Goal: Task Accomplishment & Management: Complete application form

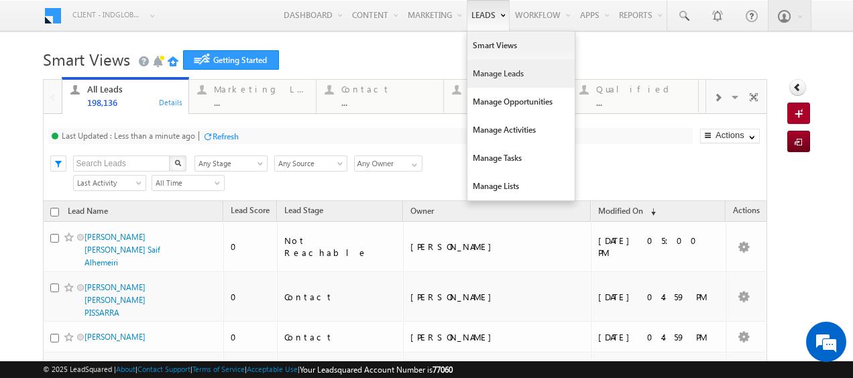
click at [485, 78] on link "Manage Leads" at bounding box center [521, 74] width 107 height 28
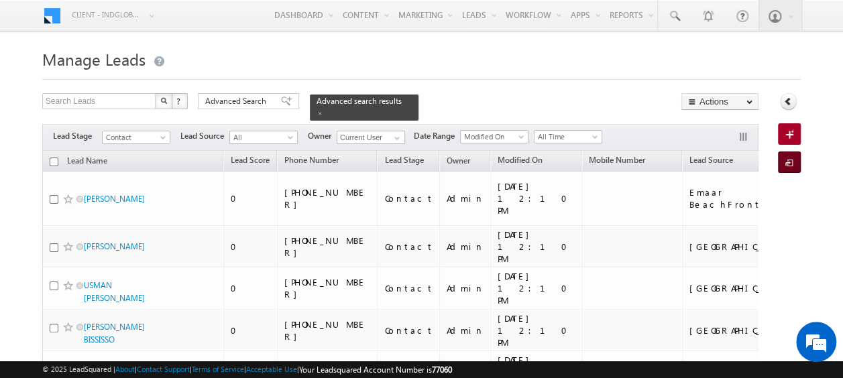
click at [788, 161] on span at bounding box center [792, 163] width 13 height 13
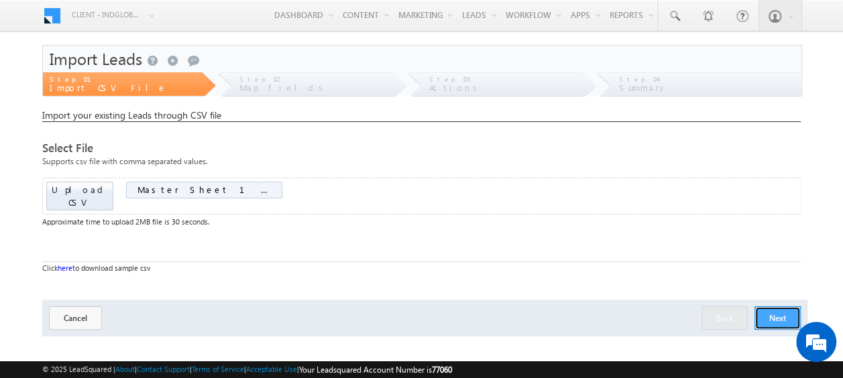
click at [792, 307] on button "Next" at bounding box center [778, 318] width 46 height 23
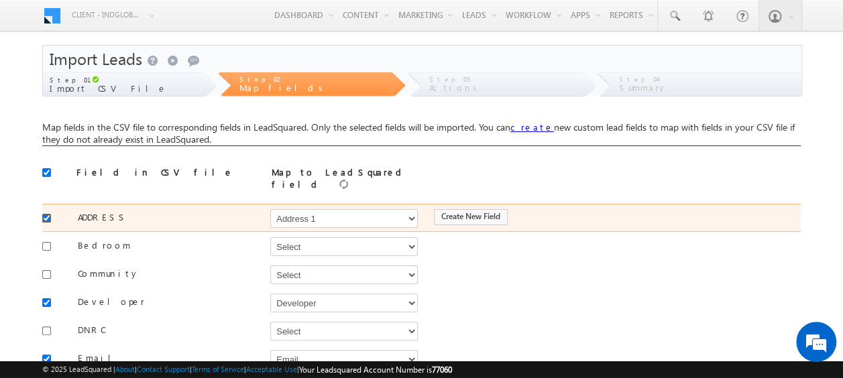
click at [47, 214] on input "checkbox" at bounding box center [46, 218] width 9 height 9
checkbox input "false"
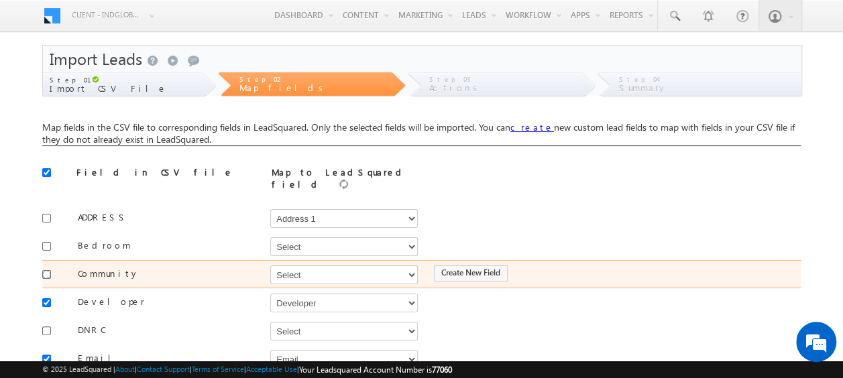
click at [47, 270] on input "checkbox" at bounding box center [46, 274] width 9 height 9
checkbox input "true"
click at [323, 270] on select "Select Select Address 1 Address 2 Budget Building Name Buyer Persona Campaign N…" at bounding box center [344, 275] width 148 height 19
select select "mx_Master_Project"
click at [270, 266] on select "Select Select Address 1 Address 2 Budget Building Name Buyer Persona Campaign N…" at bounding box center [344, 275] width 148 height 19
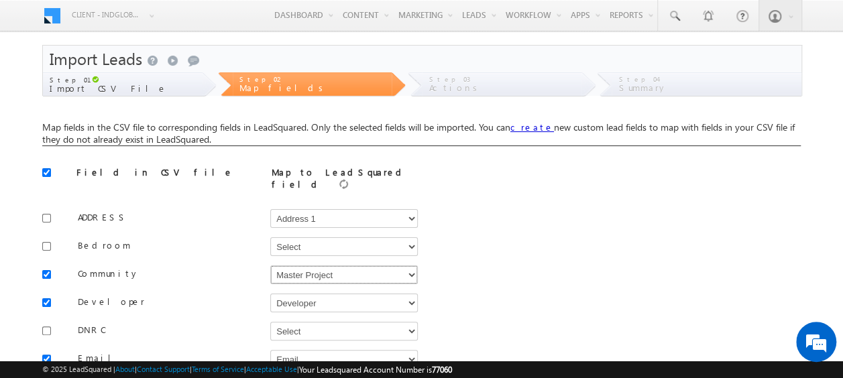
scroll to position [67, 0]
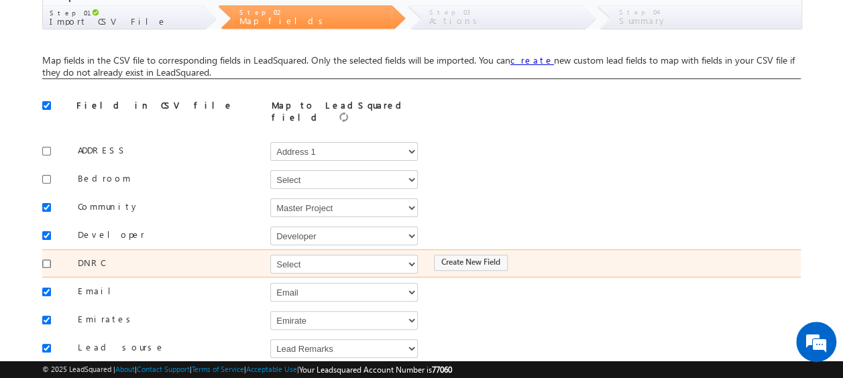
click at [46, 260] on input "checkbox" at bounding box center [46, 264] width 9 height 9
checkbox input "true"
click at [319, 261] on select "Select Select Address 1 Address 2 Budget Building Name Buyer Persona Campaign N…" at bounding box center [344, 264] width 148 height 19
select select "mx_DNCR_Status"
click at [270, 255] on select "Select Select Address 1 Address 2 Budget Building Name Buyer Persona Campaign N…" at bounding box center [344, 264] width 148 height 19
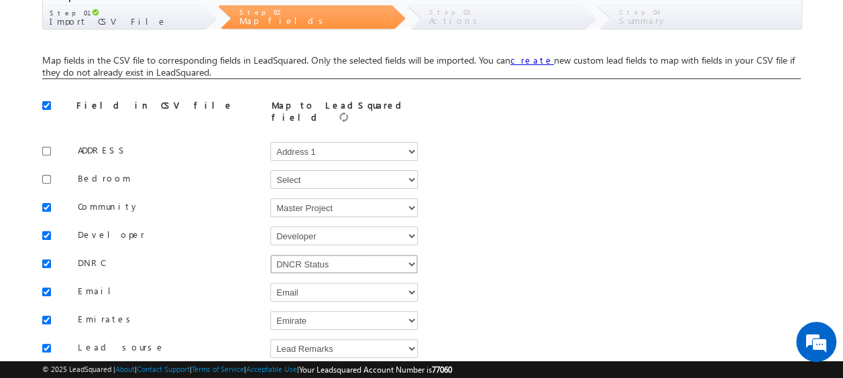
scroll to position [134, 0]
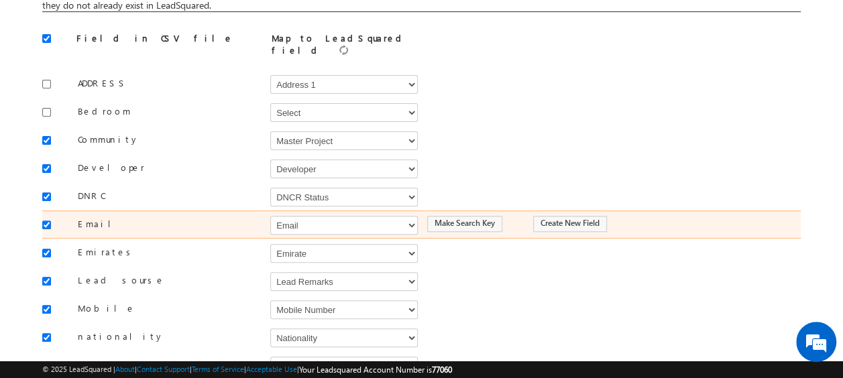
click at [48, 221] on input "checkbox" at bounding box center [46, 225] width 9 height 9
checkbox input "false"
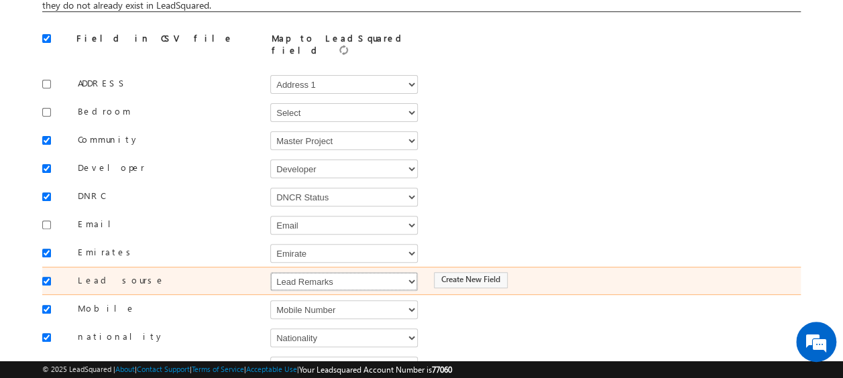
click at [306, 272] on select "Select Select Address 1 Address 2 Budget Building Name Buyer Persona Campaign N…" at bounding box center [344, 281] width 148 height 19
select select "Source"
click at [270, 272] on select "Select Select Address 1 Address 2 Budget Building Name Buyer Persona Campaign N…" at bounding box center [344, 281] width 148 height 19
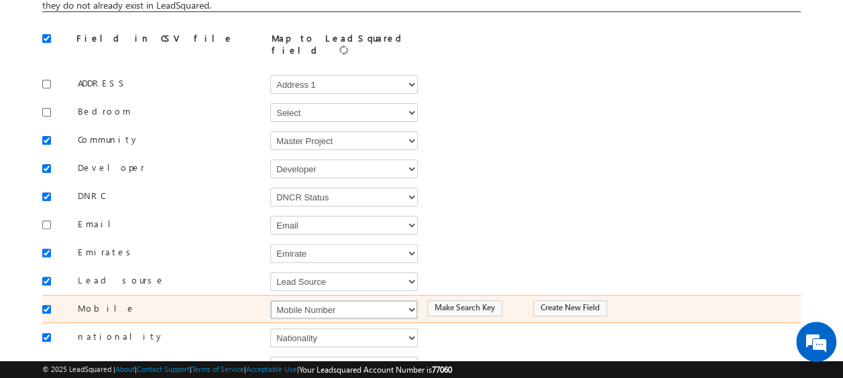
click at [309, 303] on select "Select Select Address 1 Address 2 Budget Building Name Buyer Persona Campaign N…" at bounding box center [344, 310] width 148 height 19
select select "Phone"
click at [270, 301] on select "Select Select Address 1 Address 2 Budget Building Name Buyer Persona Campaign N…" at bounding box center [344, 310] width 148 height 19
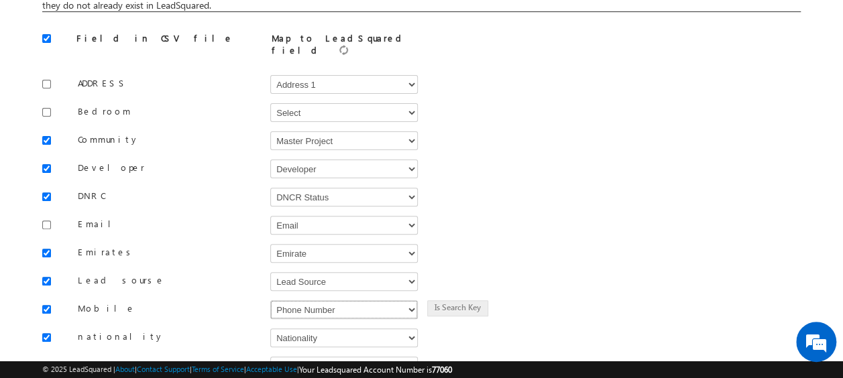
scroll to position [268, 0]
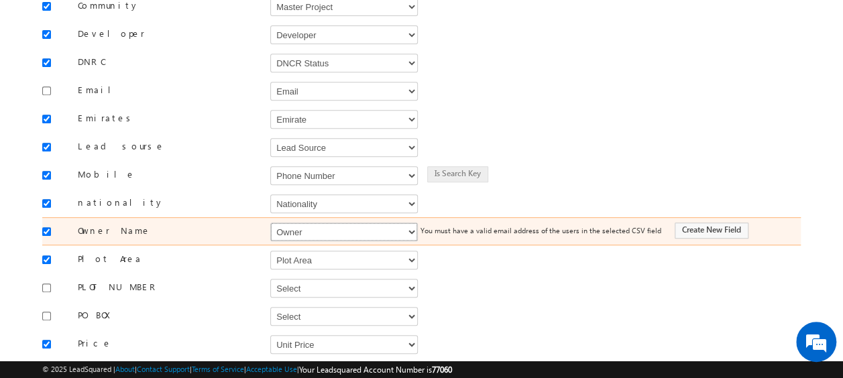
click at [311, 223] on select "Select Select Address 1 Address 2 Budget Building Name Buyer Persona Campaign N…" at bounding box center [344, 232] width 148 height 19
select select "FirstName"
click at [270, 223] on select "Select Select Address 1 Address 2 Budget Building Name Buyer Persona Campaign N…" at bounding box center [344, 232] width 148 height 19
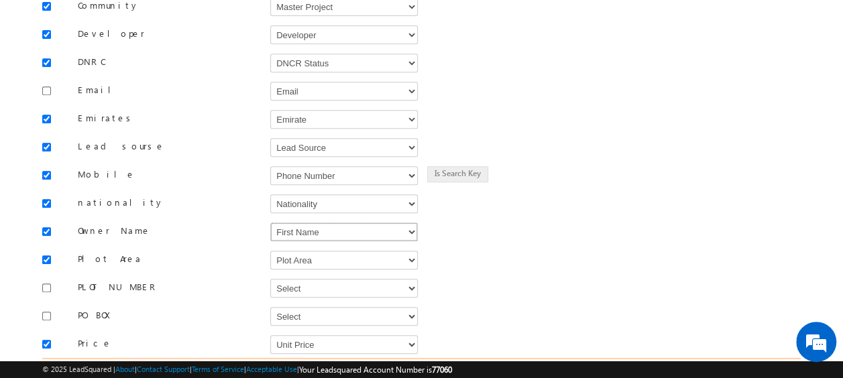
scroll to position [335, 0]
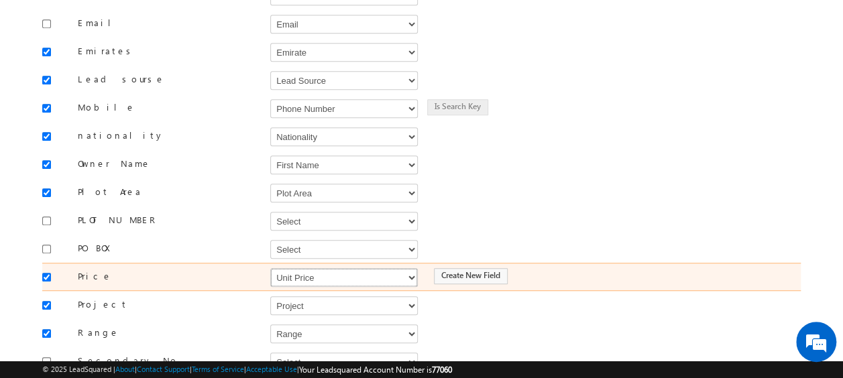
click at [311, 268] on select "Select Select Address 1 Address 2 Budget Building Name Buyer Persona Campaign N…" at bounding box center [344, 277] width 148 height 19
select select "mx_Unit_Number"
click at [270, 268] on select "Select Select Address 1 Address 2 Budget Building Name Buyer Persona Campaign N…" at bounding box center [344, 277] width 148 height 19
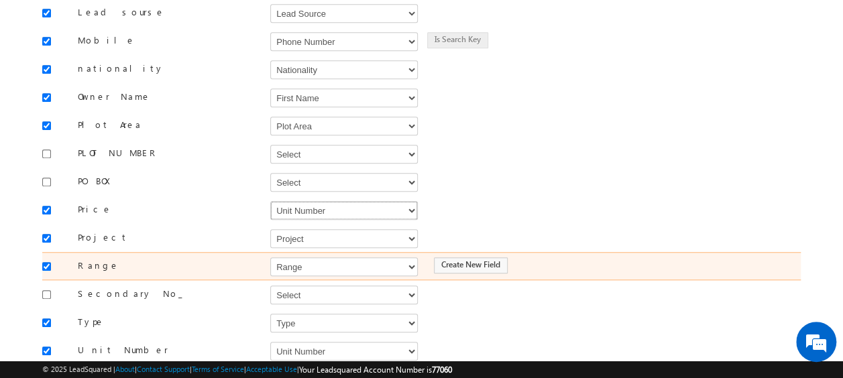
scroll to position [470, 0]
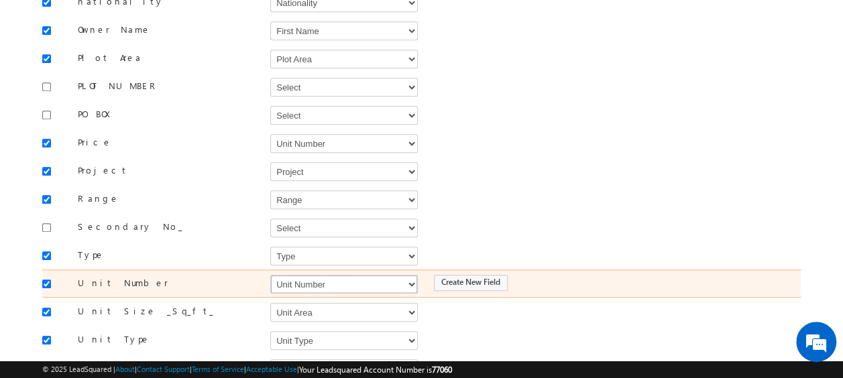
click at [323, 275] on select "Select Select Address 1 Address 2 Budget Building Name Buyer Persona Campaign N…" at bounding box center [344, 284] width 148 height 19
select select "mx_Unit_No"
click at [270, 275] on select "Select Select Address 1 Address 2 Budget Building Name Buyer Persona Campaign N…" at bounding box center [344, 284] width 148 height 19
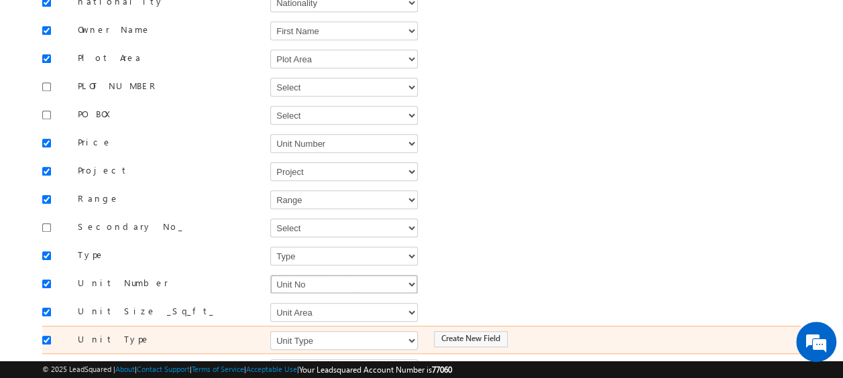
scroll to position [561, 0]
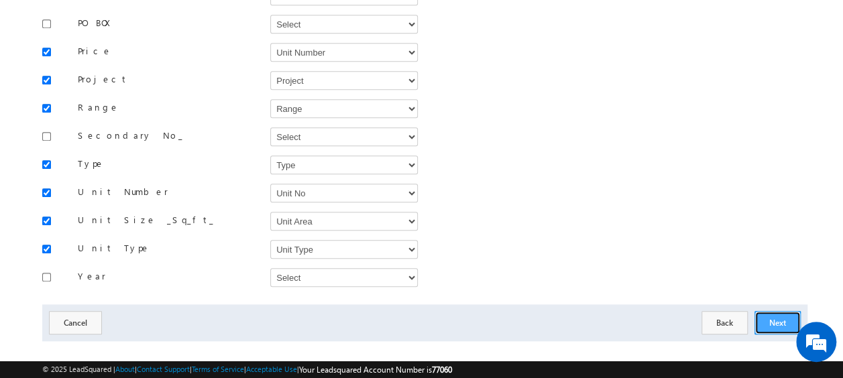
click at [788, 311] on button "Next" at bounding box center [778, 322] width 46 height 23
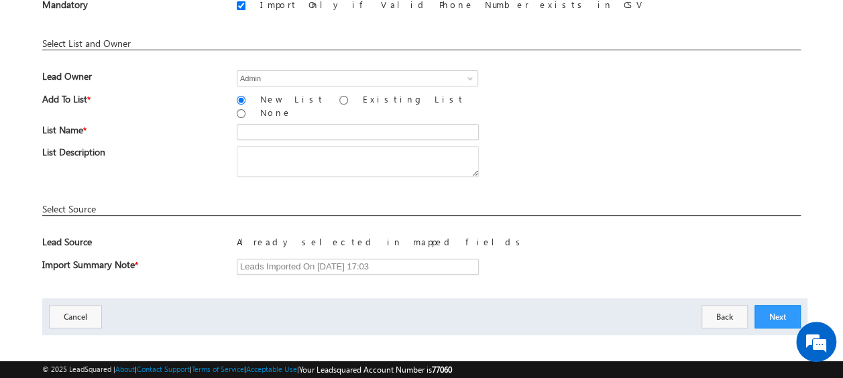
scroll to position [63, 0]
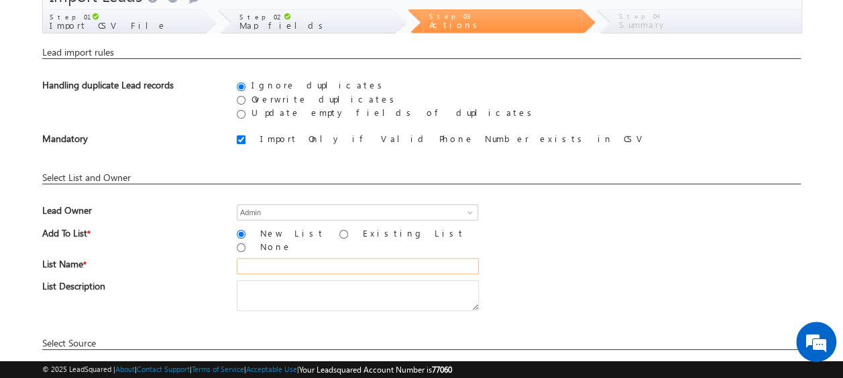
click at [317, 258] on input "text" at bounding box center [358, 266] width 242 height 16
click at [338, 258] on input "19_Aug_2025_MS_07" at bounding box center [358, 266] width 242 height 16
type input "19_Aug_2025_MS_10"
click at [611, 280] on div "List Description" at bounding box center [421, 298] width 759 height 37
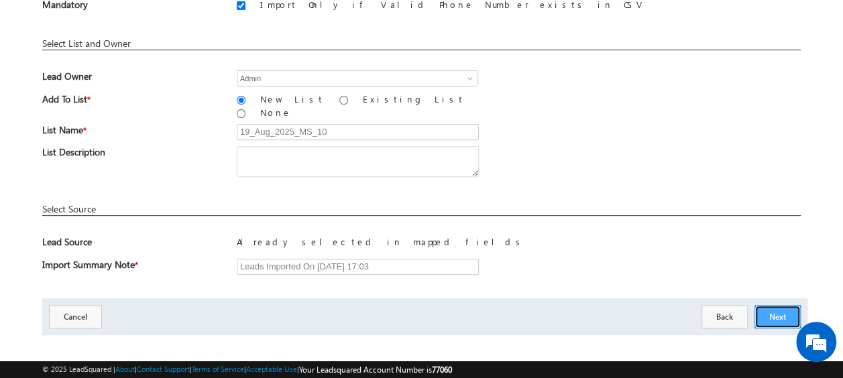
click at [764, 309] on button "Next" at bounding box center [778, 316] width 46 height 23
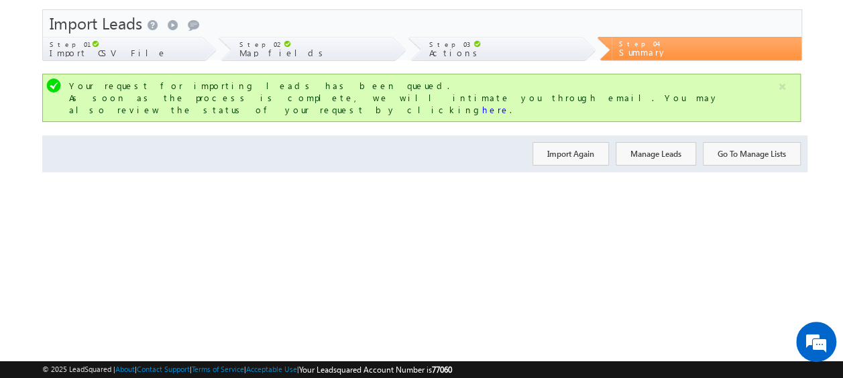
scroll to position [36, 0]
click at [580, 146] on button "Import Again" at bounding box center [571, 153] width 76 height 23
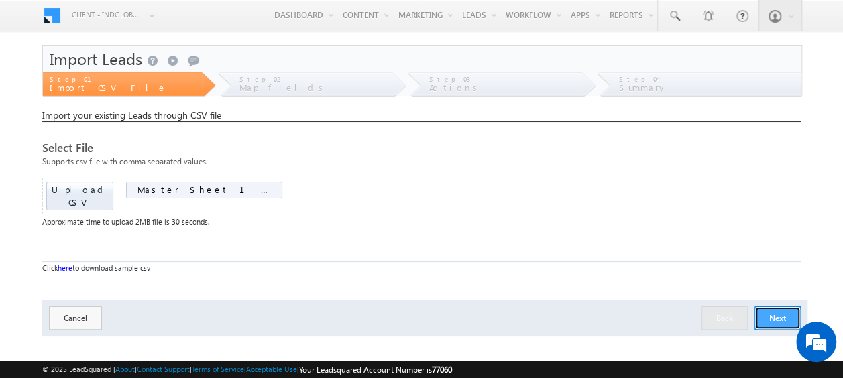
click at [789, 313] on button "Next" at bounding box center [778, 318] width 46 height 23
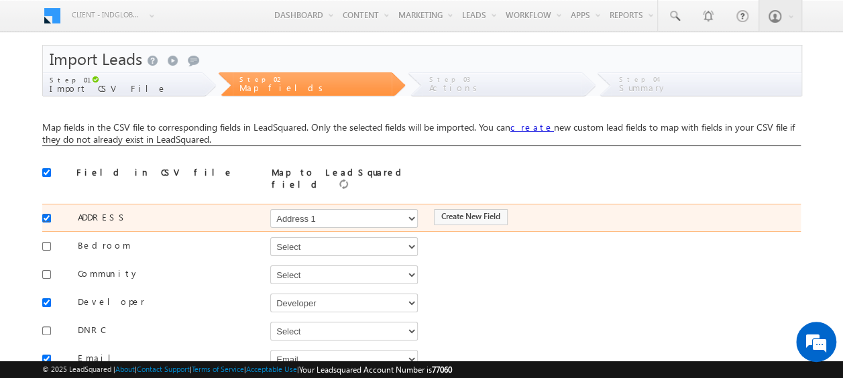
click at [43, 214] on input "checkbox" at bounding box center [46, 218] width 9 height 9
checkbox input "false"
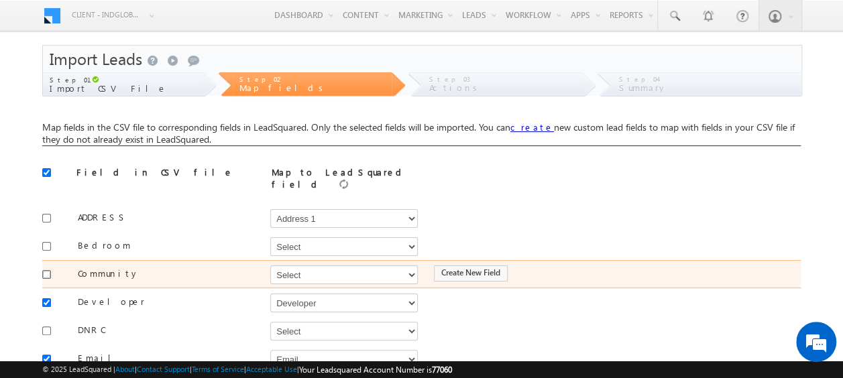
click at [45, 270] on input "checkbox" at bounding box center [46, 274] width 9 height 9
checkbox input "true"
click at [303, 266] on select "Select Select Address 1 Address 2 Budget Building Name Buyer Persona Campaign N…" at bounding box center [344, 275] width 148 height 19
select select "mx_Master_Project"
click at [270, 266] on select "Select Select Address 1 Address 2 Budget Building Name Buyer Persona Campaign N…" at bounding box center [344, 275] width 148 height 19
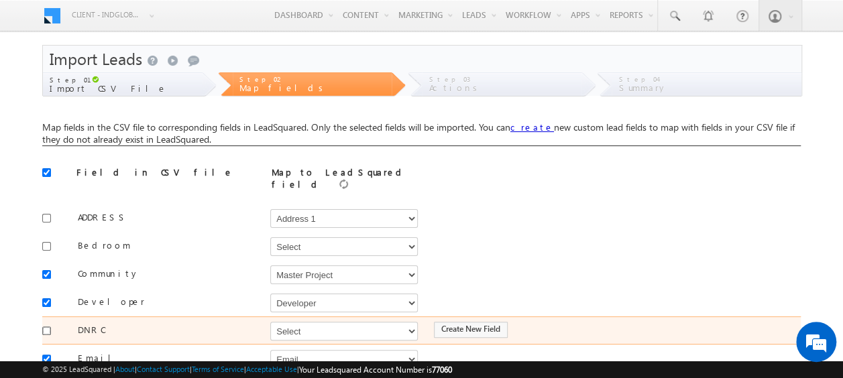
click at [48, 327] on input "checkbox" at bounding box center [46, 331] width 9 height 9
checkbox input "true"
click at [271, 325] on select "Select Select Address 1 Address 2 Budget Building Name Buyer Persona Campaign N…" at bounding box center [344, 331] width 148 height 19
select select "mx_DNCR_Status"
click at [270, 322] on select "Select Select Address 1 Address 2 Budget Building Name Buyer Persona Campaign N…" at bounding box center [344, 331] width 148 height 19
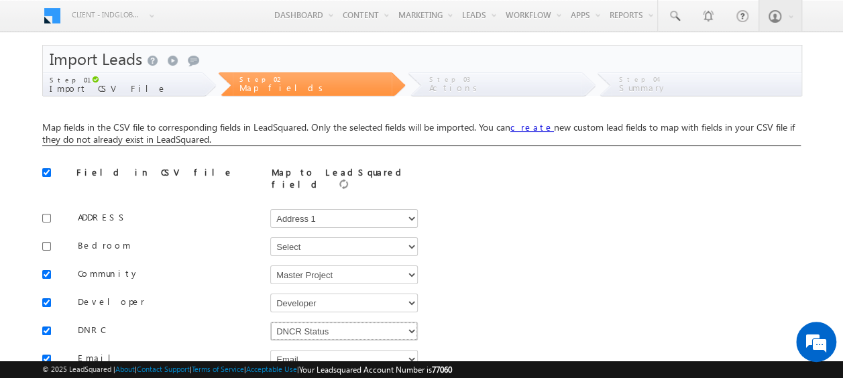
scroll to position [134, 0]
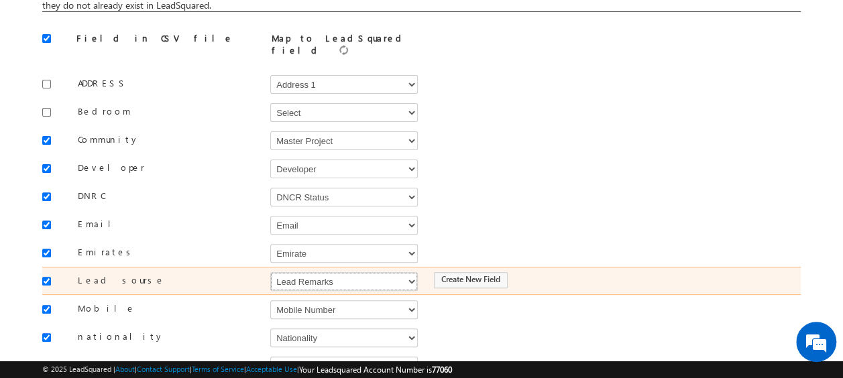
click at [282, 276] on select "Select Select Address 1 Address 2 Budget Building Name Buyer Persona Campaign N…" at bounding box center [344, 281] width 148 height 19
select select "Source"
click at [270, 272] on select "Select Select Address 1 Address 2 Budget Building Name Buyer Persona Campaign N…" at bounding box center [344, 281] width 148 height 19
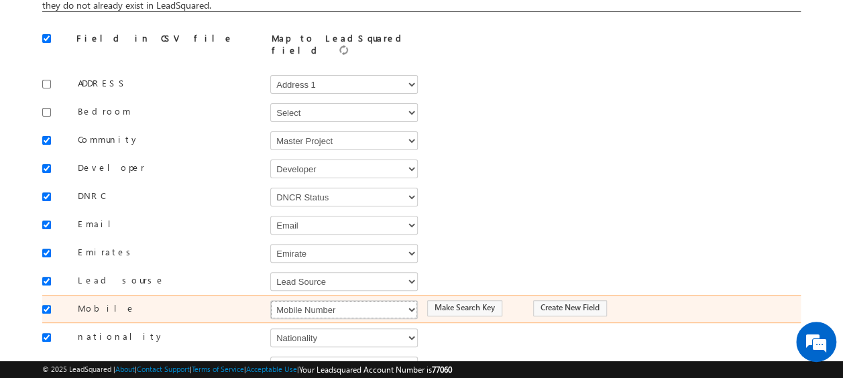
click at [302, 305] on select "Select Select Address 1 Address 2 Budget Building Name Buyer Persona Campaign N…" at bounding box center [344, 310] width 148 height 19
select select "Phone"
click at [270, 301] on select "Select Select Address 1 Address 2 Budget Building Name Buyer Persona Campaign N…" at bounding box center [344, 310] width 148 height 19
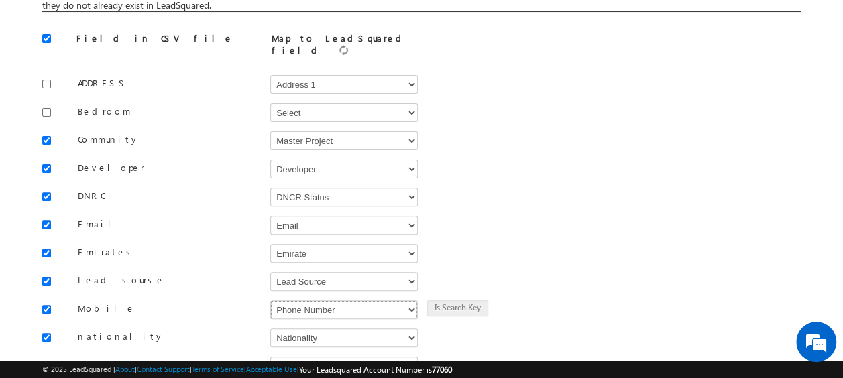
scroll to position [201, 0]
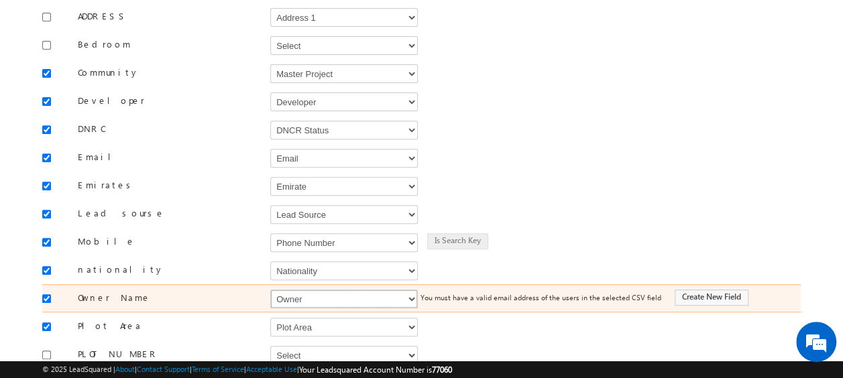
click at [295, 290] on select "Select Select Address 1 Address 2 Budget Building Name Buyer Persona Campaign N…" at bounding box center [344, 299] width 148 height 19
select select "FirstName"
click at [270, 290] on select "Select Select Address 1 Address 2 Budget Building Name Buyer Persona Campaign N…" at bounding box center [344, 299] width 148 height 19
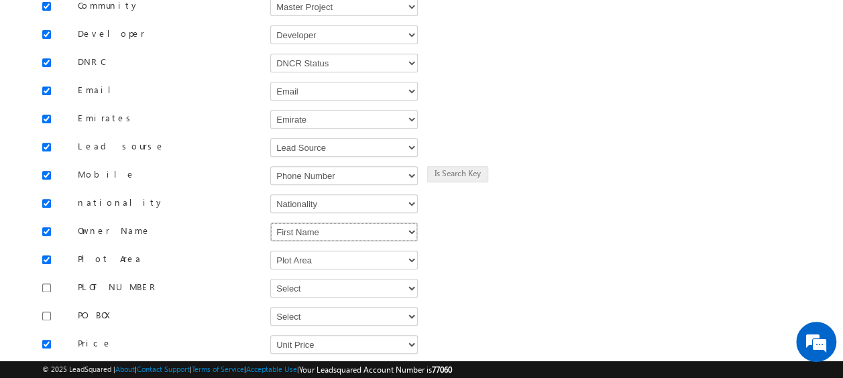
scroll to position [403, 0]
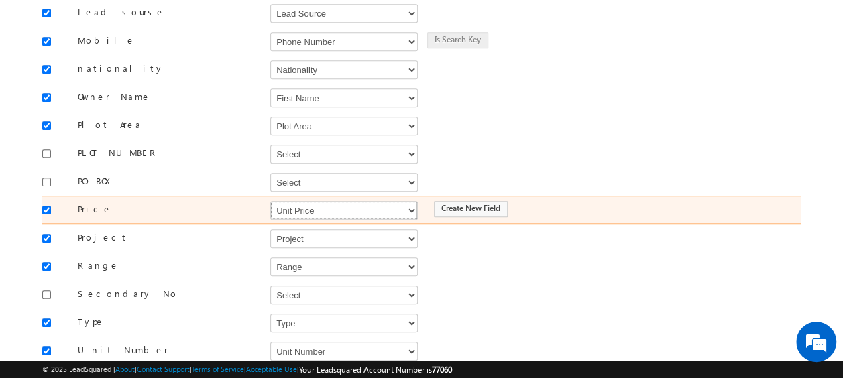
click at [346, 201] on select "Select Select Address 1 Address 2 Budget Building Name Buyer Persona Campaign N…" at bounding box center [344, 210] width 148 height 19
select select "mx_Unit_Number"
click at [270, 201] on select "Select Select Address 1 Address 2 Budget Building Name Buyer Persona Campaign N…" at bounding box center [344, 210] width 148 height 19
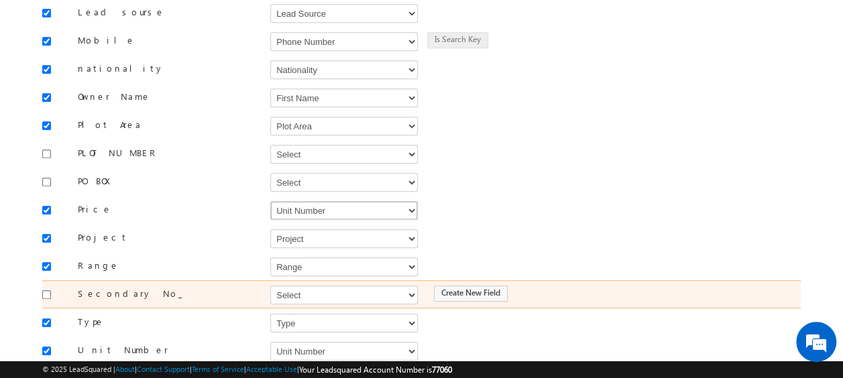
scroll to position [470, 0]
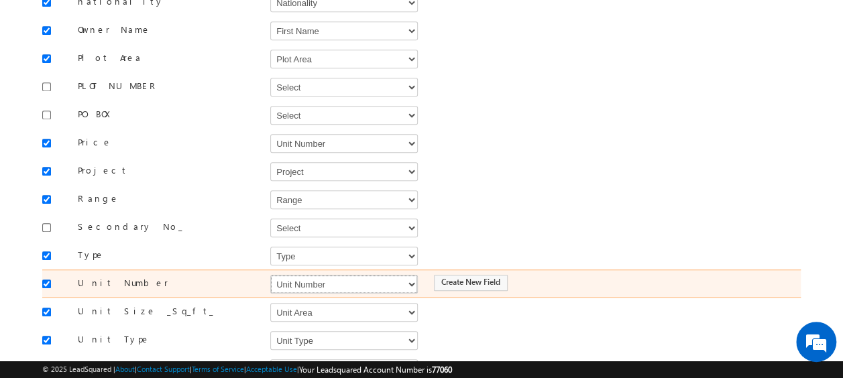
click at [333, 275] on select "Select Select Address 1 Address 2 Budget Building Name Buyer Persona Campaign N…" at bounding box center [344, 284] width 148 height 19
select select "mx_Unit_No"
click at [270, 275] on select "Select Select Address 1 Address 2 Budget Building Name Buyer Persona Campaign N…" at bounding box center [344, 284] width 148 height 19
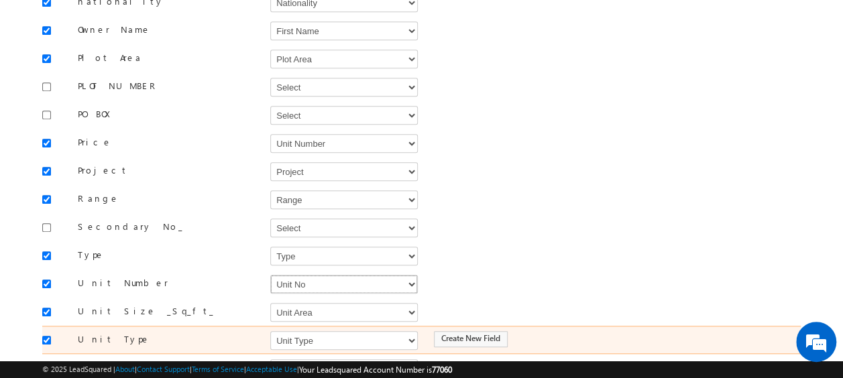
scroll to position [561, 0]
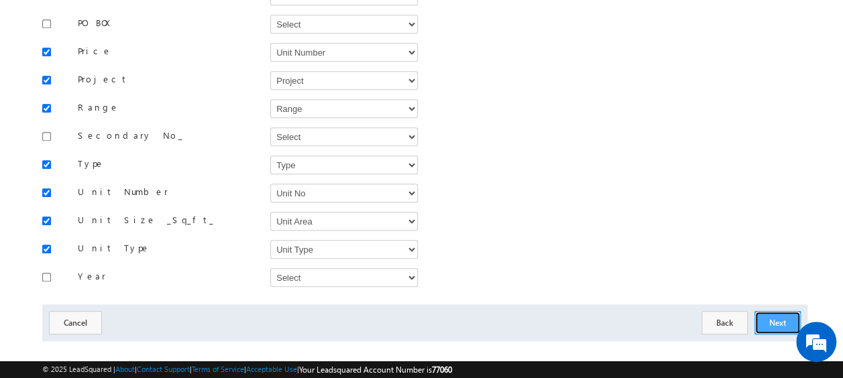
click at [784, 311] on button "Next" at bounding box center [778, 322] width 46 height 23
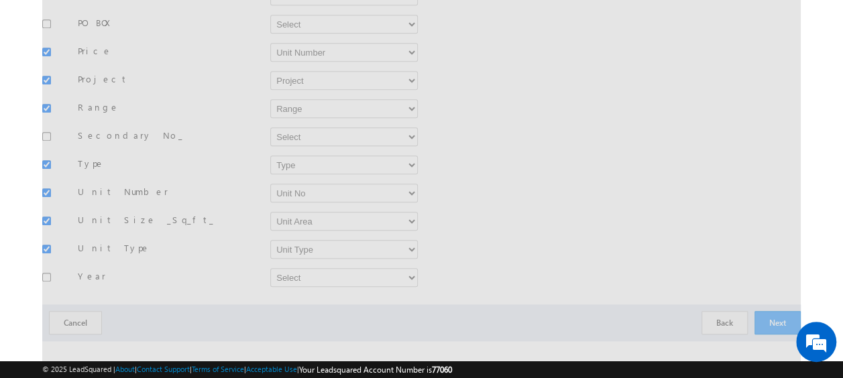
scroll to position [297, 0]
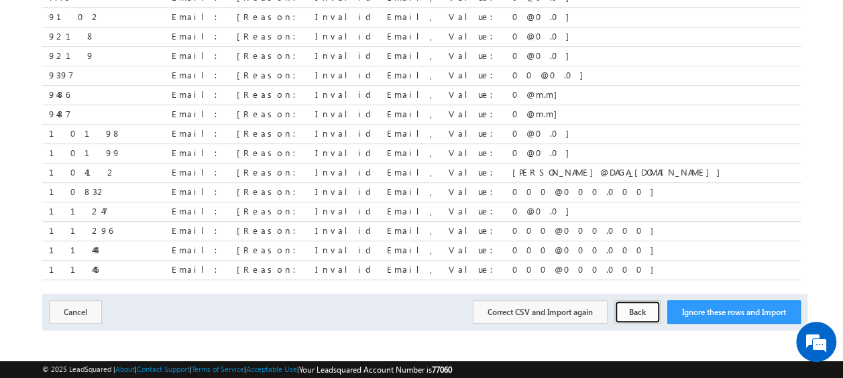
click at [634, 303] on button "Back" at bounding box center [638, 312] width 46 height 23
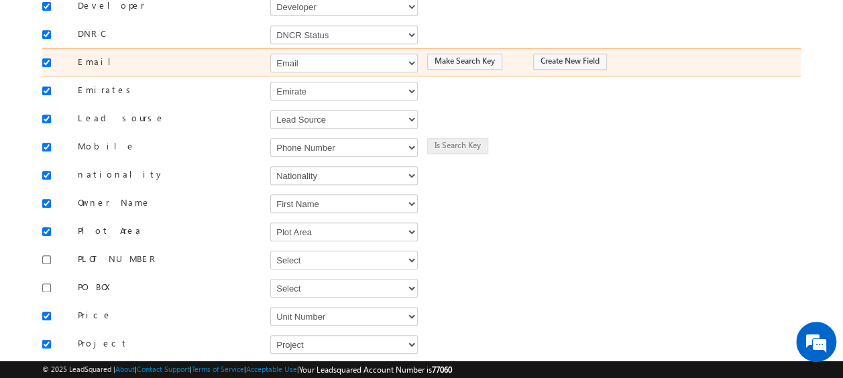
scroll to position [162, 0]
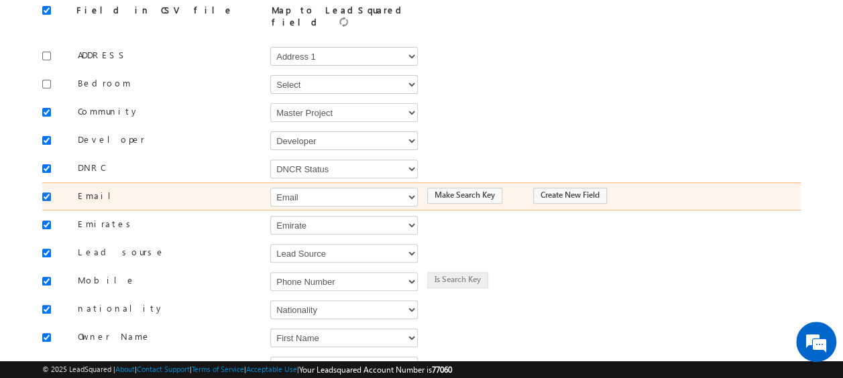
click at [46, 193] on input "checkbox" at bounding box center [46, 197] width 9 height 9
checkbox input "false"
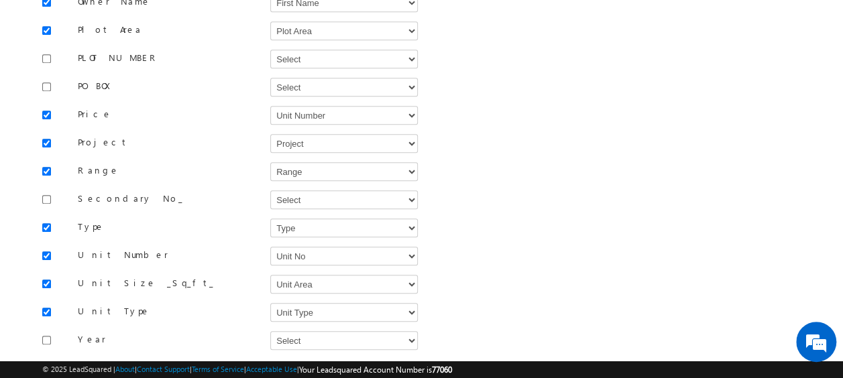
scroll to position [561, 0]
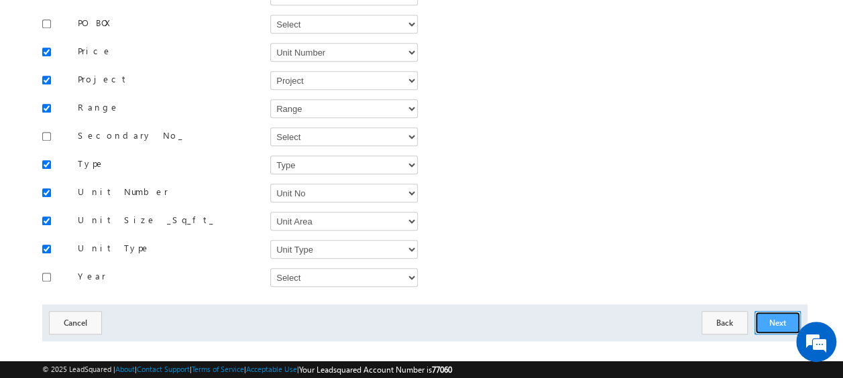
click at [774, 311] on button "Next" at bounding box center [778, 322] width 46 height 23
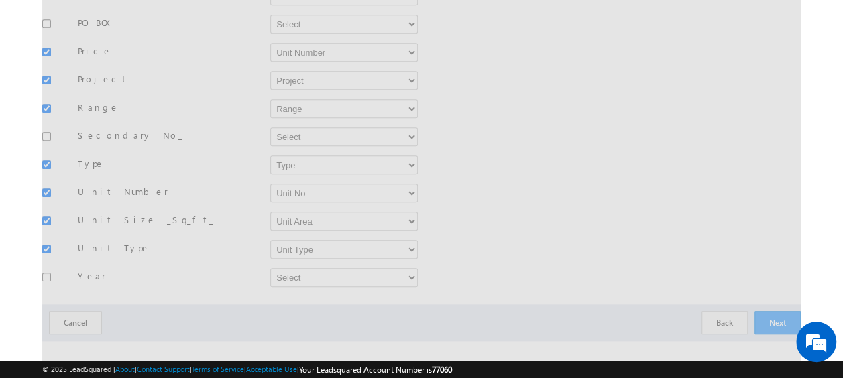
scroll to position [197, 0]
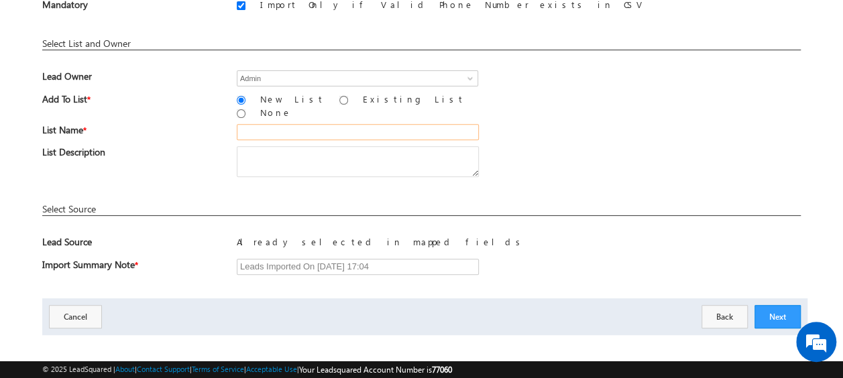
click at [274, 124] on input "text" at bounding box center [358, 132] width 242 height 16
type input "19_Aug_2025_MS_10_02"
click at [564, 146] on div "List Description" at bounding box center [421, 164] width 759 height 37
click at [775, 307] on button "Next" at bounding box center [778, 316] width 46 height 23
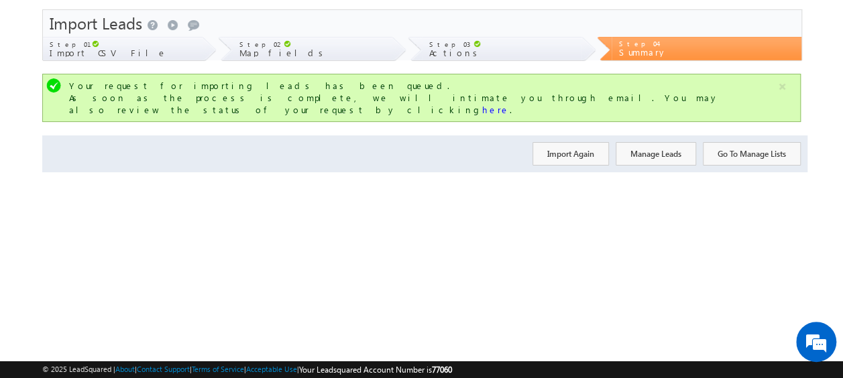
scroll to position [36, 0]
click at [580, 142] on button "Import Again" at bounding box center [571, 153] width 76 height 23
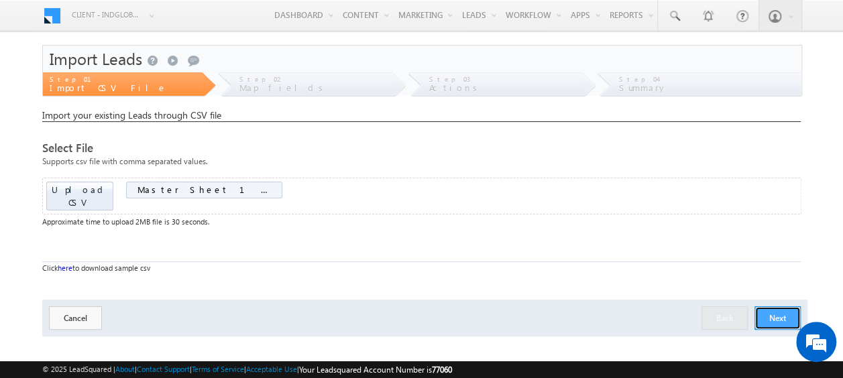
click at [784, 307] on button "Next" at bounding box center [778, 318] width 46 height 23
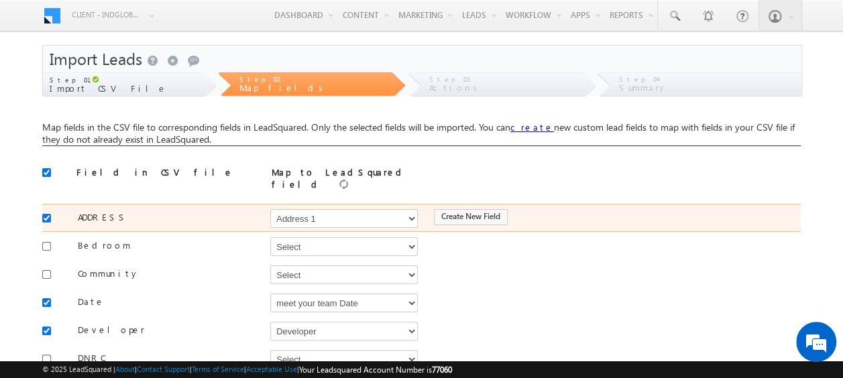
click at [48, 214] on input "checkbox" at bounding box center [46, 218] width 9 height 9
checkbox input "false"
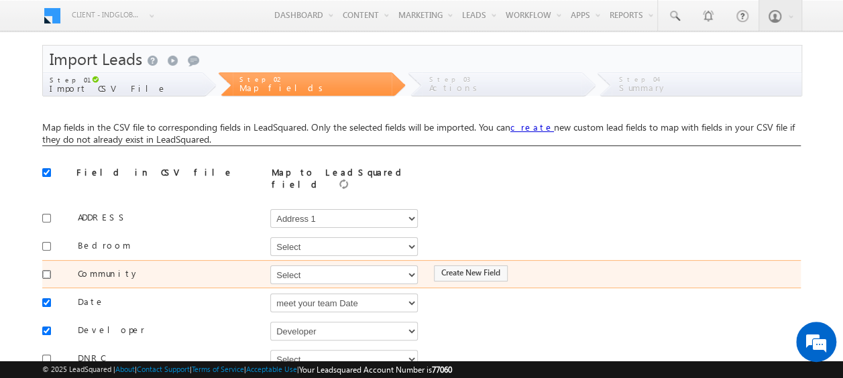
click at [48, 270] on input "checkbox" at bounding box center [46, 274] width 9 height 9
checkbox input "true"
click at [291, 270] on select "Select Select Address 1 Address 2 Budget Building Name Buyer Persona Campaign N…" at bounding box center [344, 275] width 148 height 19
select select "mx_Master_Project"
click at [270, 266] on select "Select Select Address 1 Address 2 Budget Building Name Buyer Persona Campaign N…" at bounding box center [344, 275] width 148 height 19
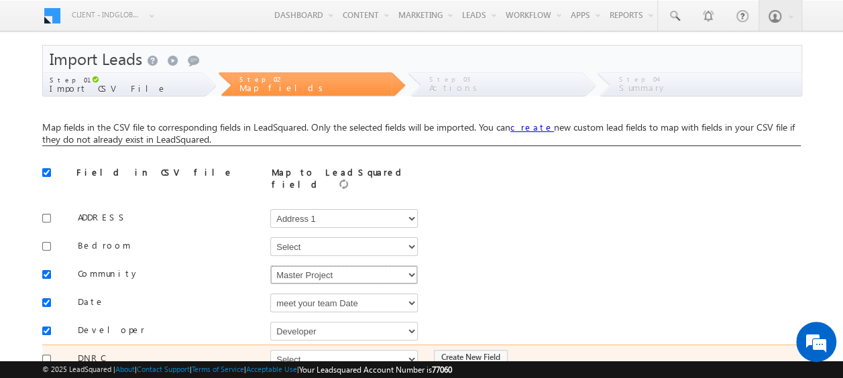
scroll to position [67, 0]
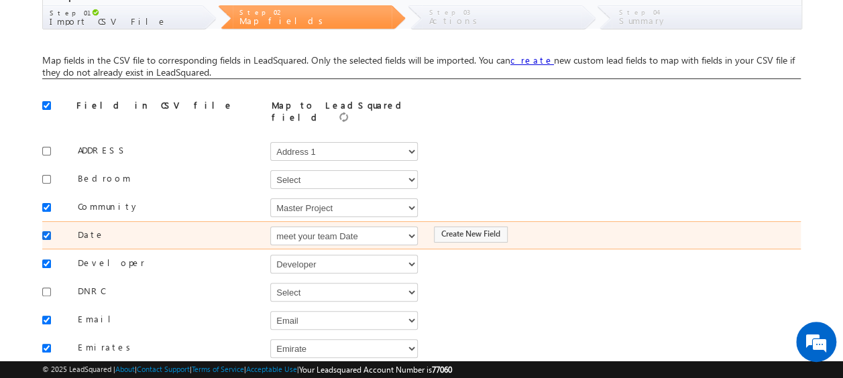
click at [47, 231] on input "checkbox" at bounding box center [46, 235] width 9 height 9
checkbox input "false"
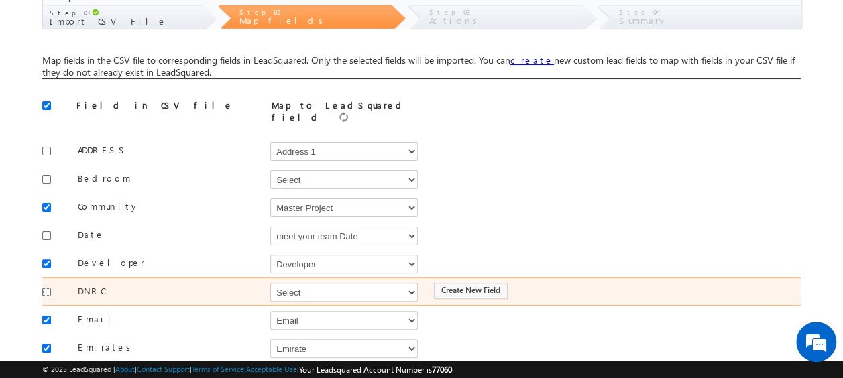
click at [45, 288] on input "checkbox" at bounding box center [46, 292] width 9 height 9
checkbox input "true"
click at [338, 285] on select "Select Select Address 1 Address 2 Budget Building Name Buyer Persona Campaign N…" at bounding box center [344, 292] width 148 height 19
select select "mx_DNCR_Status"
click at [270, 283] on select "Select Select Address 1 Address 2 Budget Building Name Buyer Persona Campaign N…" at bounding box center [344, 292] width 148 height 19
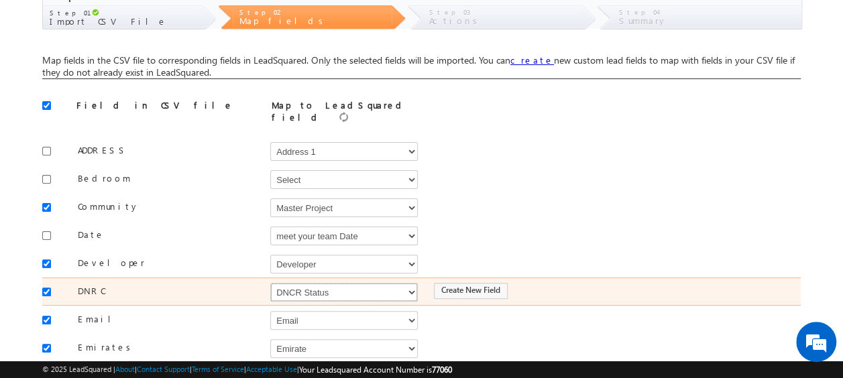
scroll to position [134, 0]
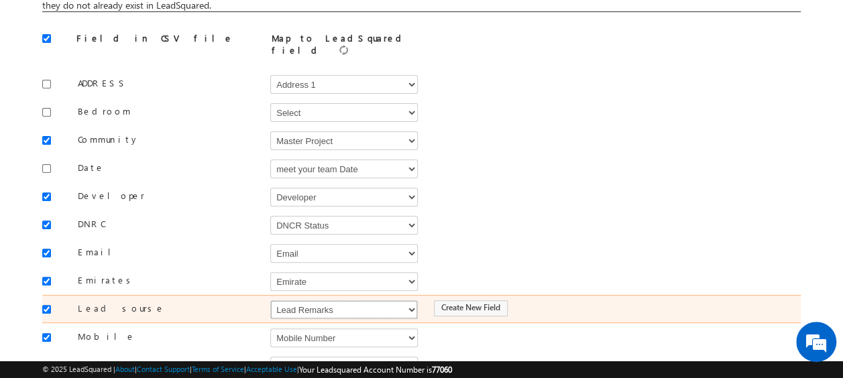
click at [296, 301] on select "Select Select Address 1 Address 2 Budget Building Name Buyer Persona Campaign N…" at bounding box center [344, 310] width 148 height 19
select select "Source"
click at [270, 301] on select "Select Select Address 1 Address 2 Budget Building Name Buyer Persona Campaign N…" at bounding box center [344, 310] width 148 height 19
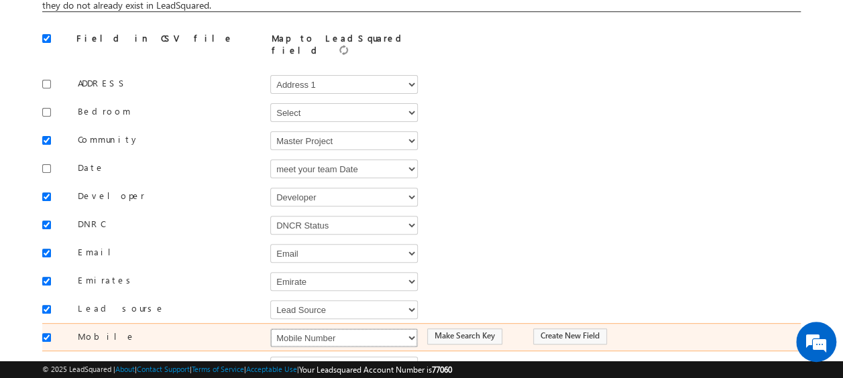
click at [319, 329] on select "Select Select Address 1 Address 2 Budget Building Name Buyer Persona Campaign N…" at bounding box center [344, 338] width 148 height 19
select select "Phone"
click at [270, 329] on select "Select Select Address 1 Address 2 Budget Building Name Buyer Persona Campaign N…" at bounding box center [344, 338] width 148 height 19
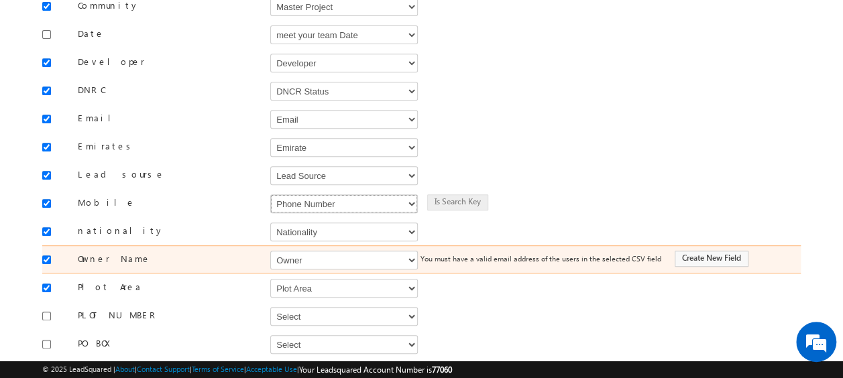
scroll to position [335, 0]
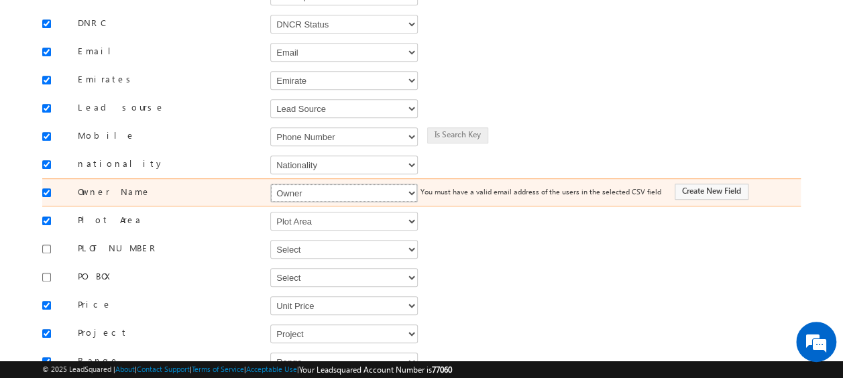
click at [299, 184] on select "Select Select Address 1 Address 2 Budget Building Name Buyer Persona Campaign N…" at bounding box center [344, 193] width 148 height 19
select select "FirstName"
click at [270, 184] on select "Select Select Address 1 Address 2 Budget Building Name Buyer Persona Campaign N…" at bounding box center [344, 193] width 148 height 19
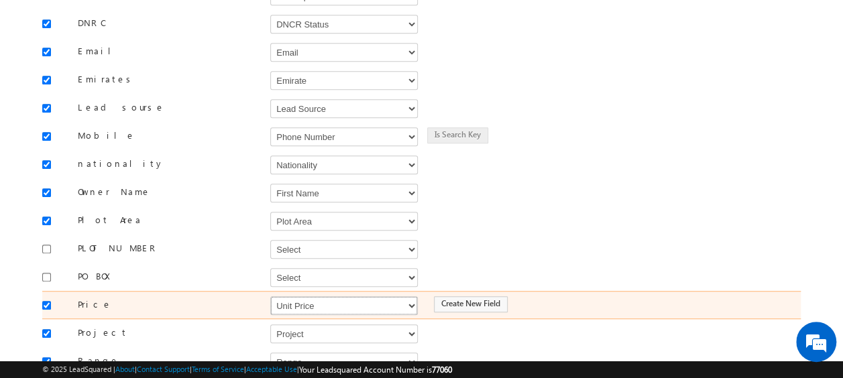
click at [330, 297] on select "Select Select Address 1 Address 2 Budget Building Name Buyer Persona Campaign N…" at bounding box center [344, 306] width 148 height 19
select select "mx_Unit_Number"
click at [270, 297] on select "Select Select Address 1 Address 2 Budget Building Name Buyer Persona Campaign N…" at bounding box center [344, 306] width 148 height 19
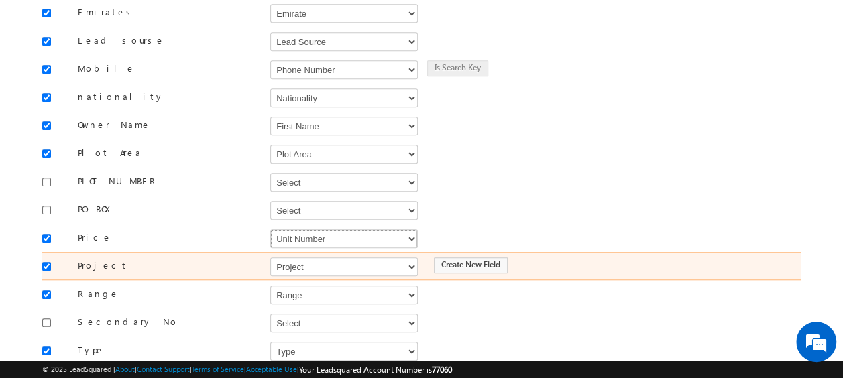
scroll to position [470, 0]
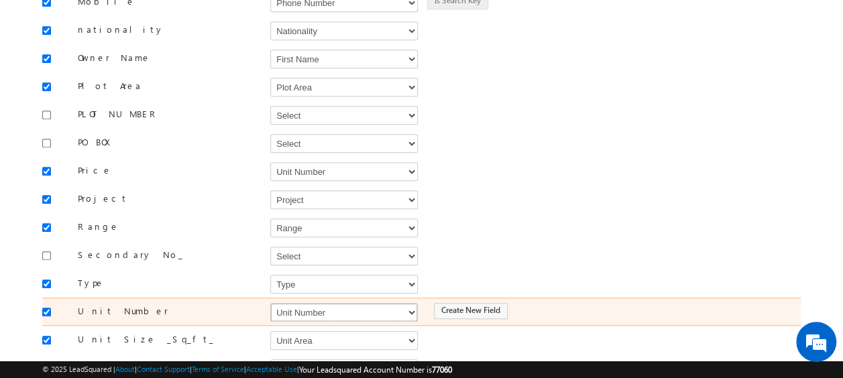
click at [312, 303] on select "Select Select Address 1 Address 2 Budget Building Name Buyer Persona Campaign N…" at bounding box center [344, 312] width 148 height 19
select select "mx_Unit_No"
click at [270, 303] on select "Select Select Address 1 Address 2 Budget Building Name Buyer Persona Campaign N…" at bounding box center [344, 312] width 148 height 19
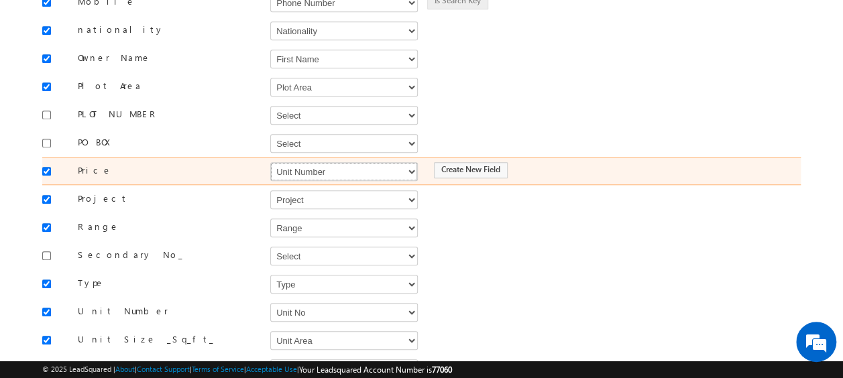
click at [317, 162] on select "Select Select Address 1 Address 2 Budget Building Name Buyer Persona Campaign N…" at bounding box center [344, 171] width 148 height 19
select select "mx_Unit_No"
click at [270, 162] on select "Select Select Address 1 Address 2 Budget Building Name Buyer Persona Campaign N…" at bounding box center [344, 171] width 148 height 19
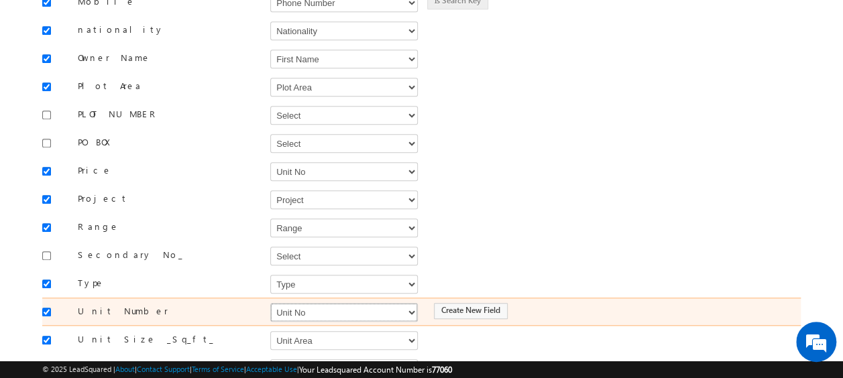
click at [294, 303] on select "Select Select Address 1 Address 2 Budget Building Name Buyer Persona Campaign N…" at bounding box center [344, 312] width 148 height 19
click at [270, 303] on select "Select Select Address 1 Address 2 Budget Building Name Buyer Persona Campaign N…" at bounding box center [344, 312] width 148 height 19
click at [294, 303] on select "Select Select Address 1 Address 2 Budget Building Name Buyer Persona Campaign N…" at bounding box center [344, 312] width 148 height 19
select select "mx_Unit_Number"
click at [270, 303] on select "Select Select Address 1 Address 2 Budget Building Name Buyer Persona Campaign N…" at bounding box center [344, 312] width 148 height 19
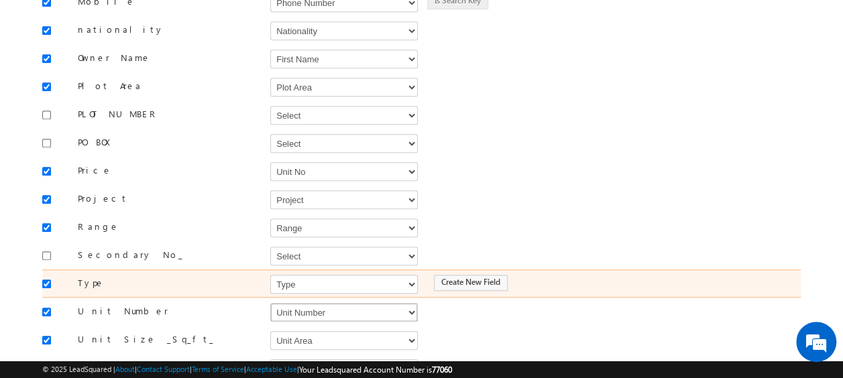
scroll to position [588, 0]
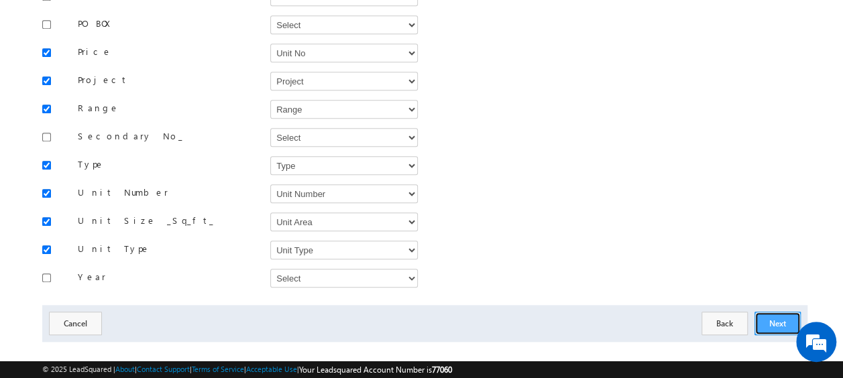
click at [777, 312] on button "Next" at bounding box center [778, 323] width 46 height 23
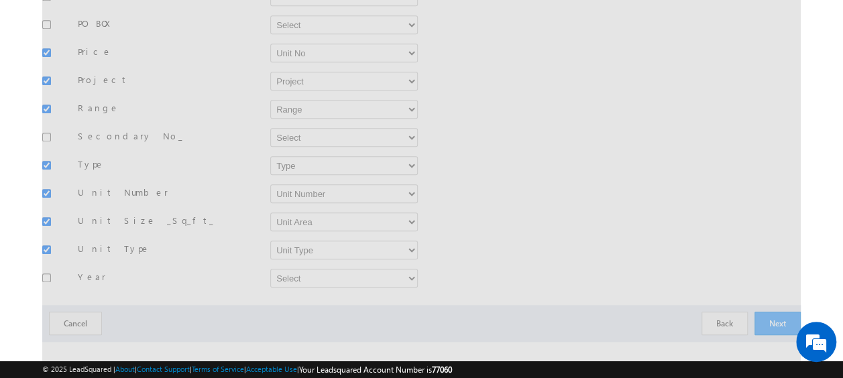
scroll to position [47, 0]
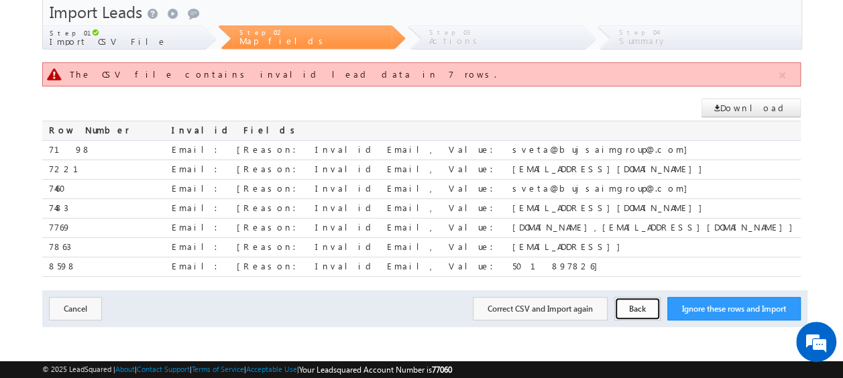
click at [639, 309] on button "Back" at bounding box center [638, 308] width 46 height 23
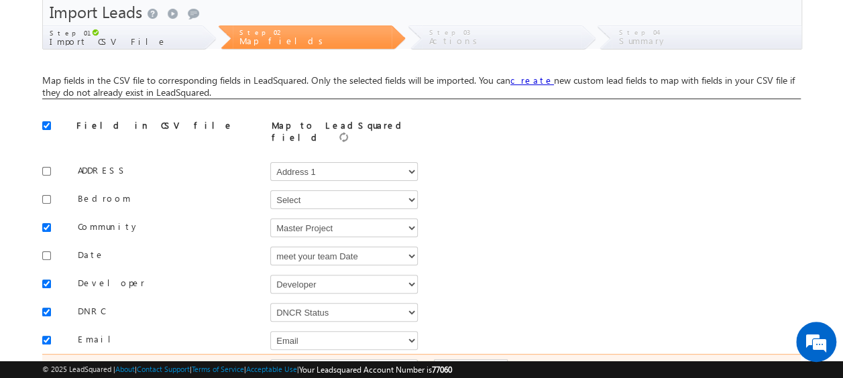
scroll to position [114, 0]
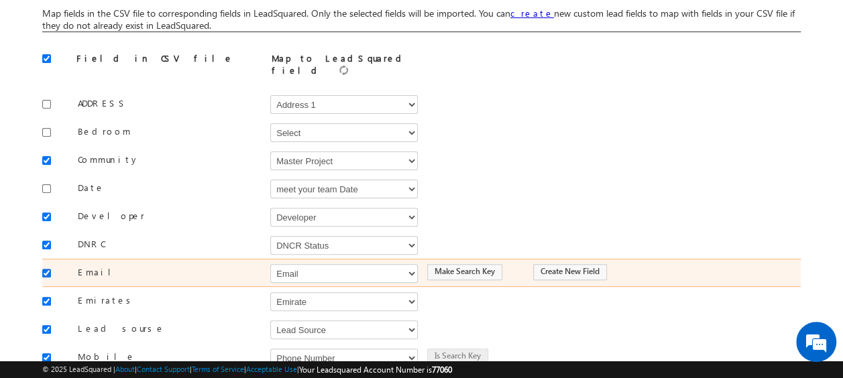
click at [46, 269] on input "checkbox" at bounding box center [46, 273] width 9 height 9
checkbox input "false"
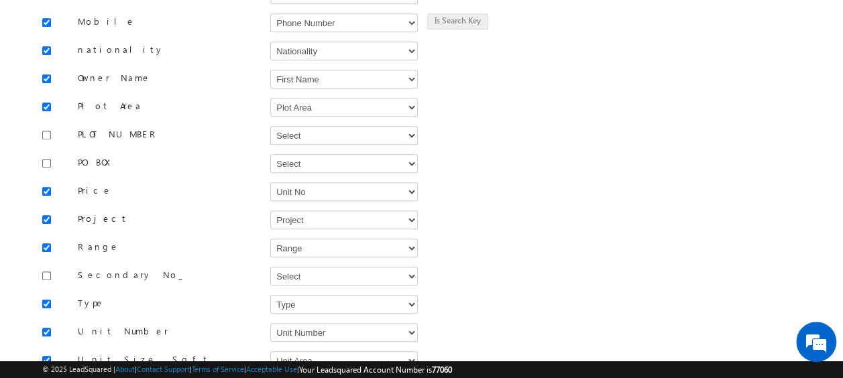
scroll to position [588, 0]
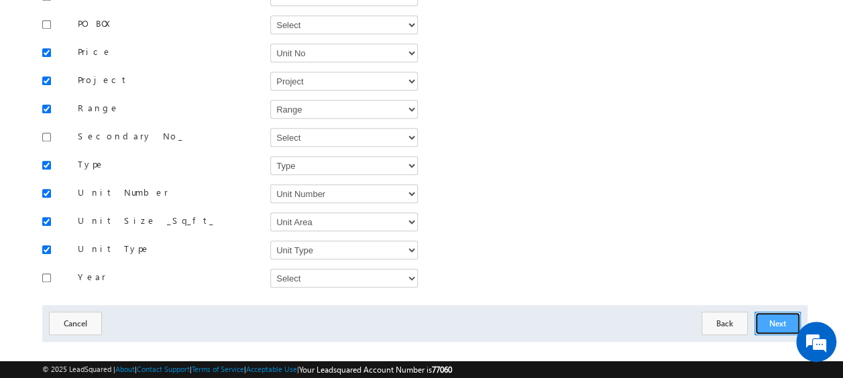
click at [772, 312] on button "Next" at bounding box center [778, 323] width 46 height 23
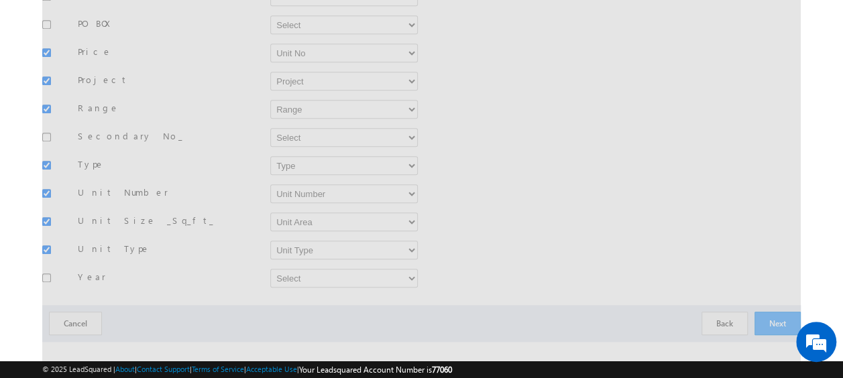
scroll to position [197, 0]
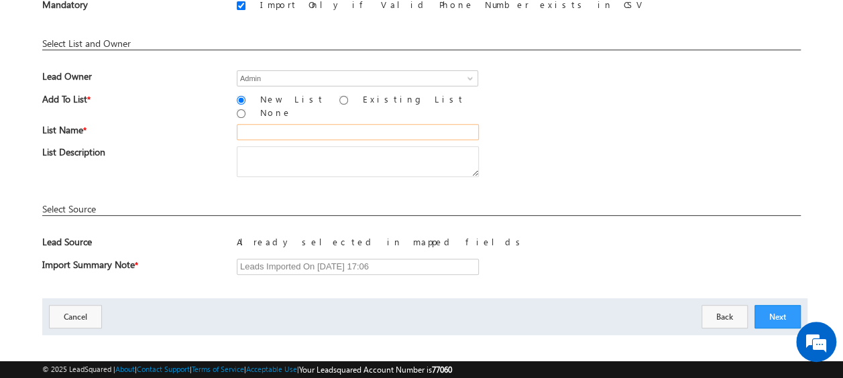
click at [260, 124] on input "text" at bounding box center [358, 132] width 242 height 16
click at [340, 127] on input "19_Aug_2025_MS_07" at bounding box center [358, 132] width 242 height 16
type input "19_Aug_2025_MS_10_03"
click at [782, 306] on button "Next" at bounding box center [778, 316] width 46 height 23
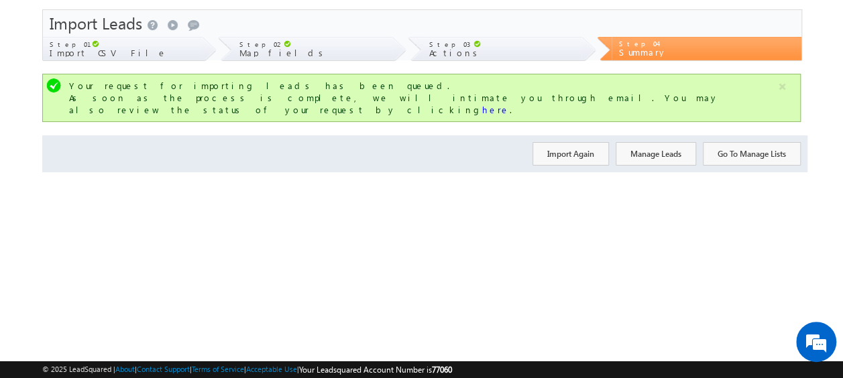
scroll to position [0, 0]
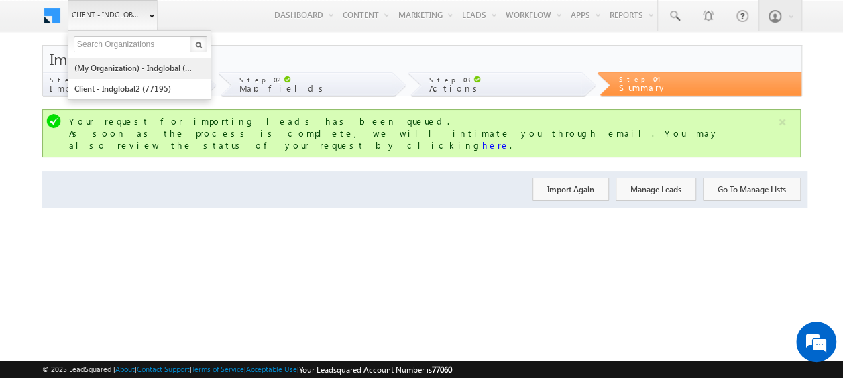
click at [130, 64] on link "(My Organization) - indglobal (48060)" at bounding box center [135, 68] width 123 height 21
